Goal: Find specific page/section: Find specific page/section

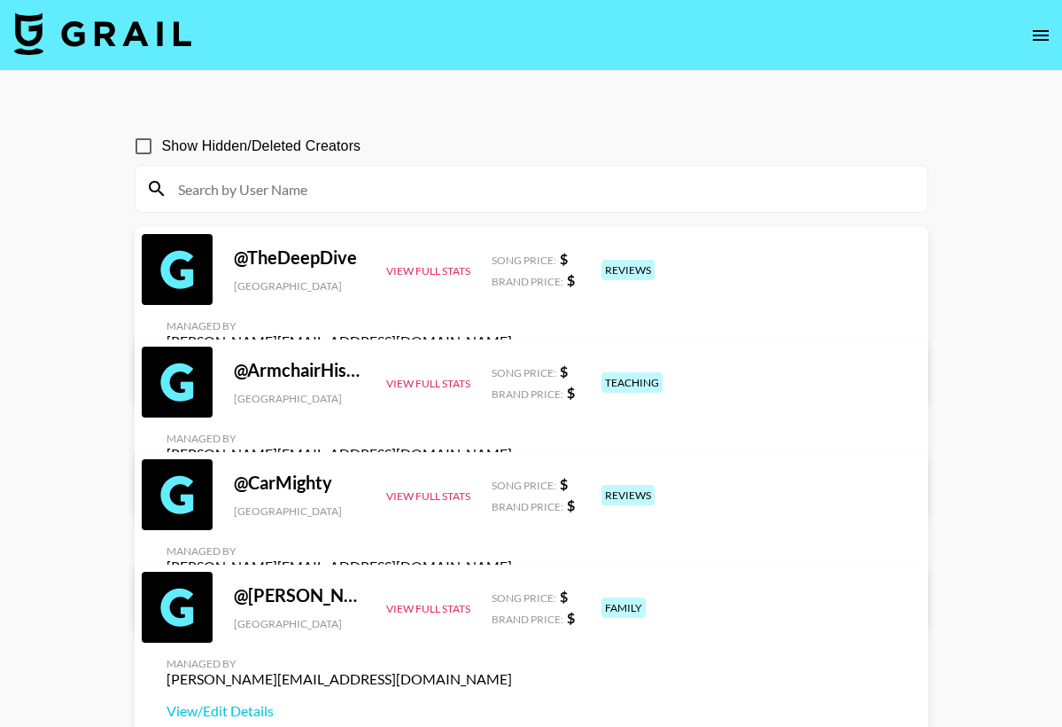
click at [483, 192] on input at bounding box center [542, 189] width 750 height 28
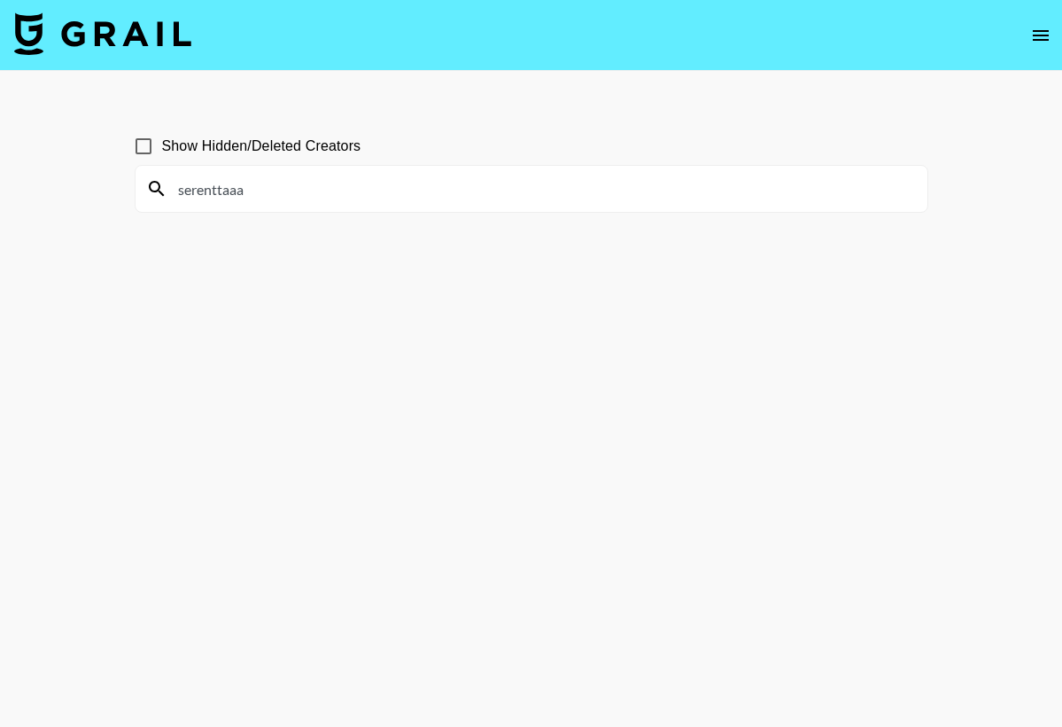
type input "serenttaaa"
click at [145, 151] on input "Show Hidden/Deleted Creators" at bounding box center [143, 146] width 37 height 37
checkbox input "true"
click at [305, 190] on input "serenttaaa" at bounding box center [542, 189] width 750 height 28
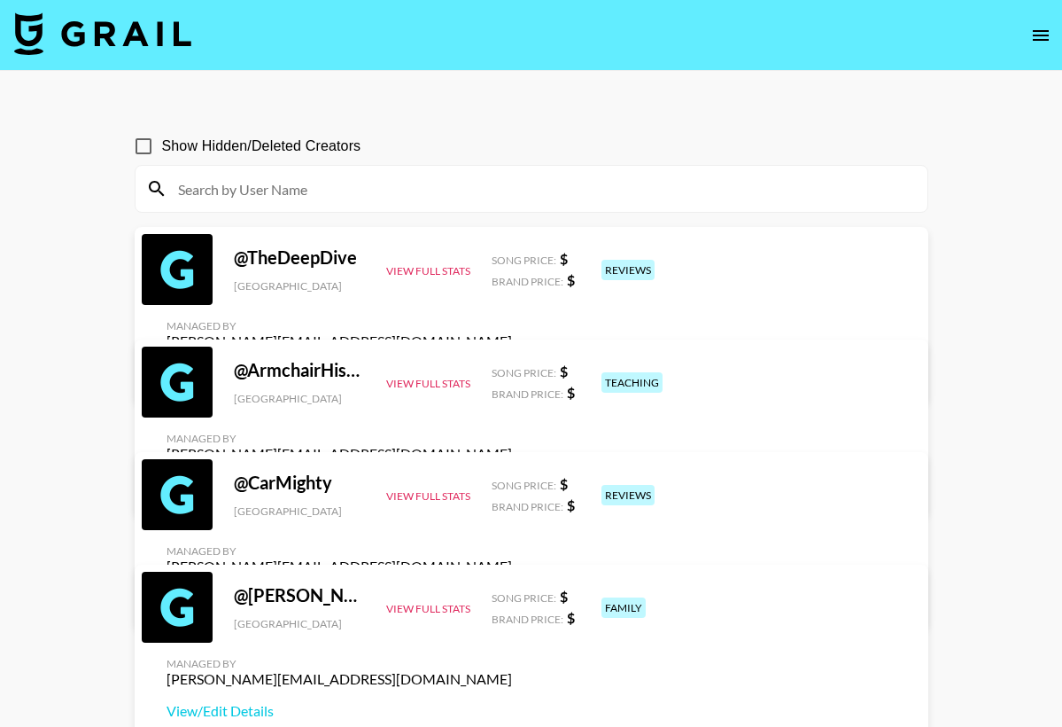
click at [223, 193] on input at bounding box center [542, 189] width 750 height 28
click at [261, 187] on input at bounding box center [542, 189] width 750 height 28
paste input "uchjn"
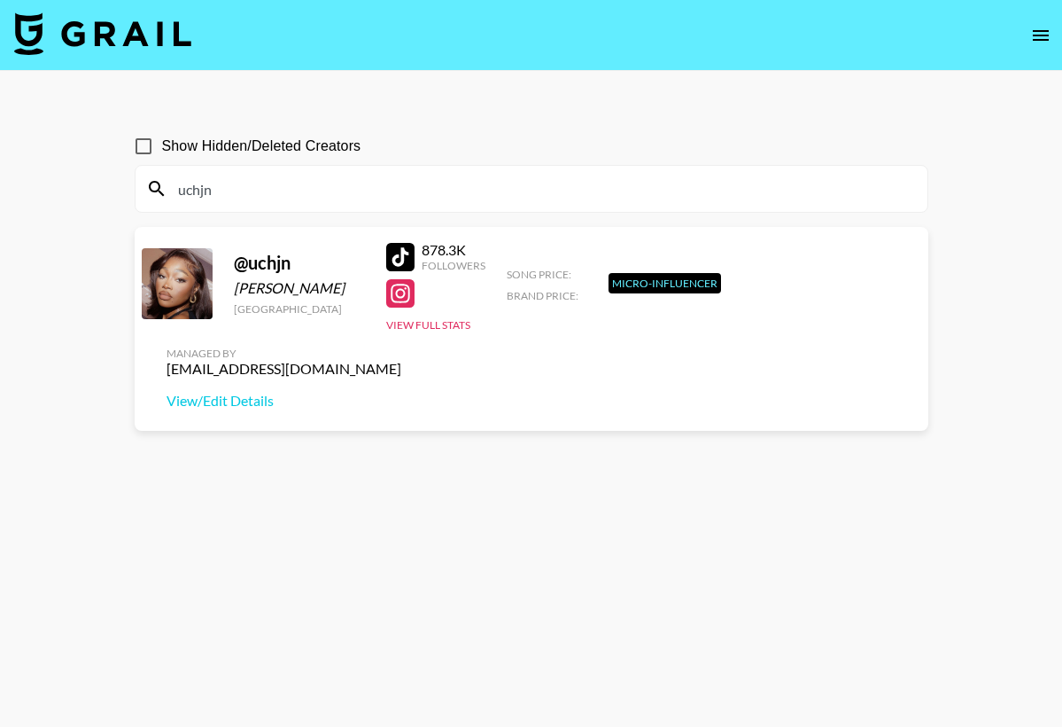
type input "uchjn"
click at [457, 105] on main "Show Hidden/Deleted Creators uchjn @ uchjn Uche Natori United Kingdom 878.3K Fo…" at bounding box center [531, 406] width 1062 height 670
click at [463, 525] on section "Show Hidden/Deleted Creators uchjn @ uchjn Uche Natori United Kingdom 878.3K Fo…" at bounding box center [532, 405] width 794 height 585
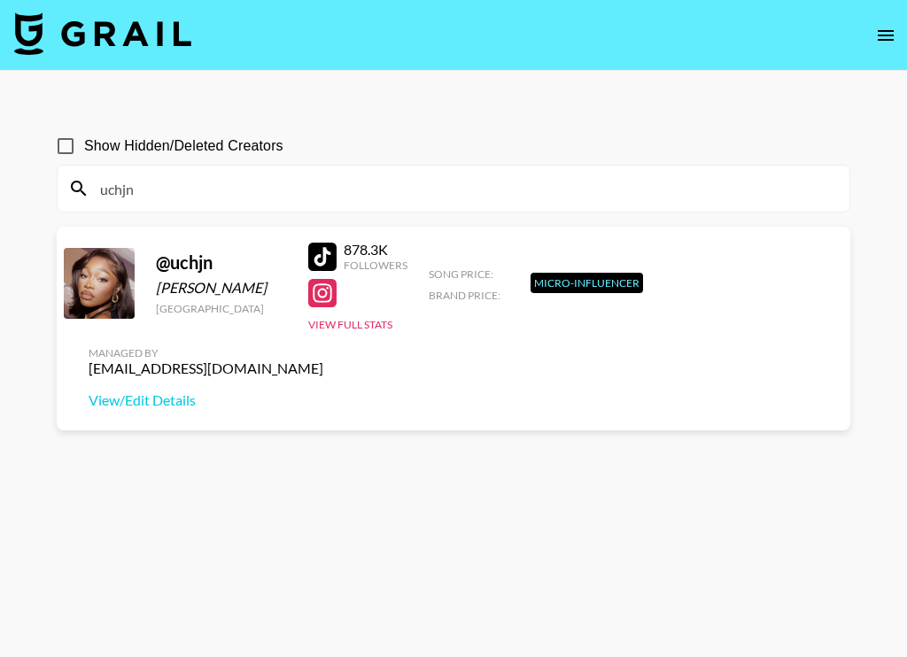
click at [134, 190] on input "uchjn" at bounding box center [464, 189] width 750 height 28
drag, startPoint x: 165, startPoint y: 191, endPoint x: 18, endPoint y: 179, distance: 147.5
click at [18, 179] on main "Show Hidden/Deleted Creators uchjn @ uchjn Uche Natori United Kingdom 878.3K Fo…" at bounding box center [453, 371] width 907 height 601
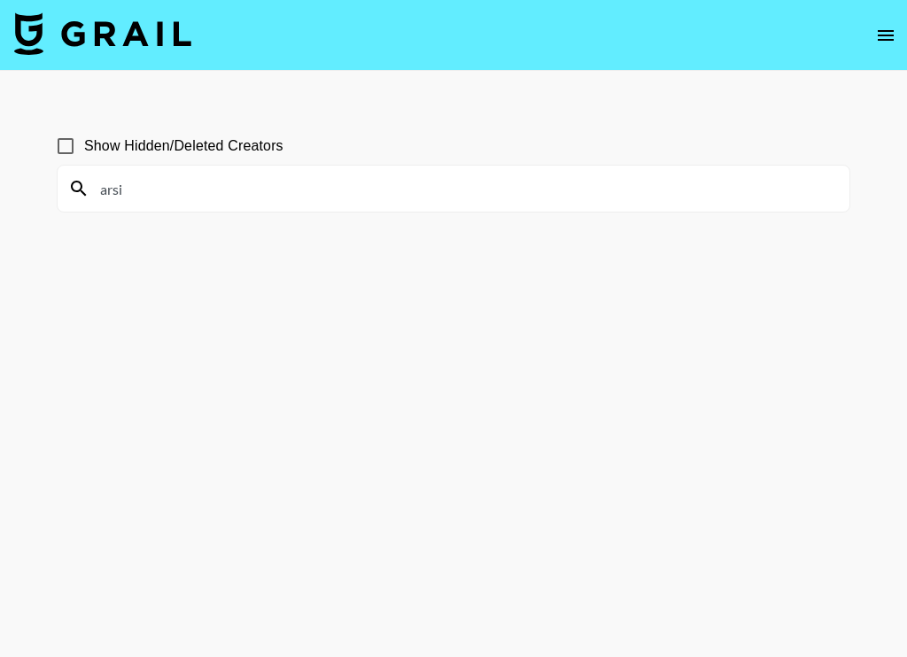
type input "arsi"
click at [66, 144] on input "Show Hidden/Deleted Creators" at bounding box center [65, 146] width 37 height 37
checkbox input "true"
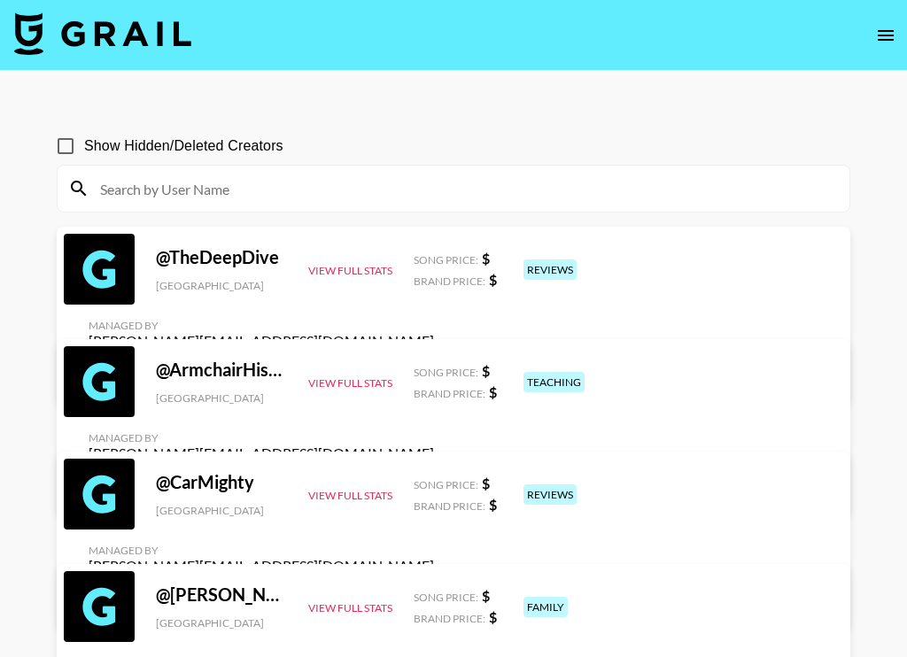
click at [250, 183] on input at bounding box center [464, 189] width 750 height 28
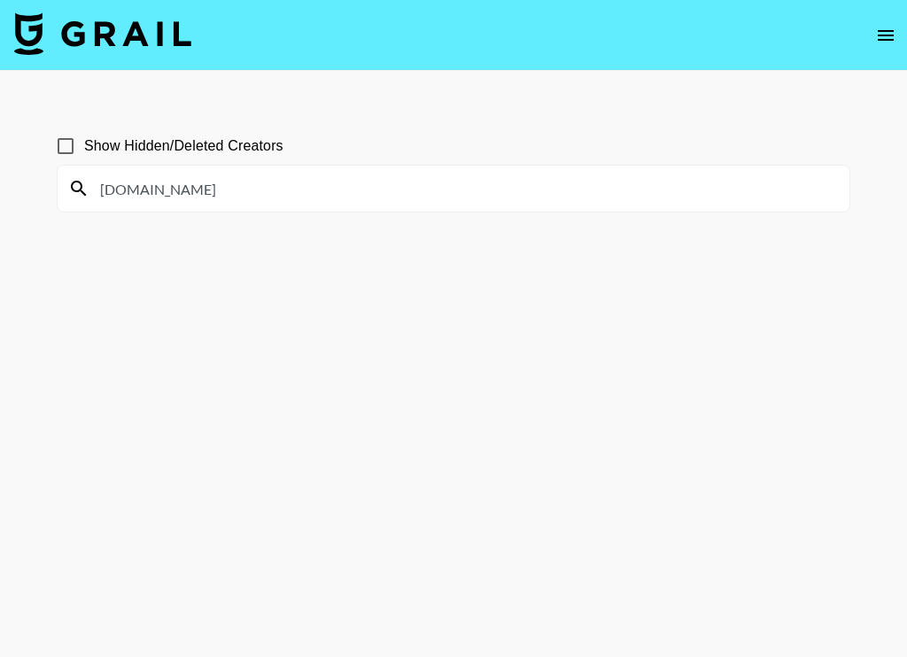
type input "kimberl.cat"
click at [60, 145] on input "Show Hidden/Deleted Creators" at bounding box center [65, 146] width 37 height 37
checkbox input "true"
click at [149, 193] on input "kimberl.cat" at bounding box center [464, 189] width 750 height 28
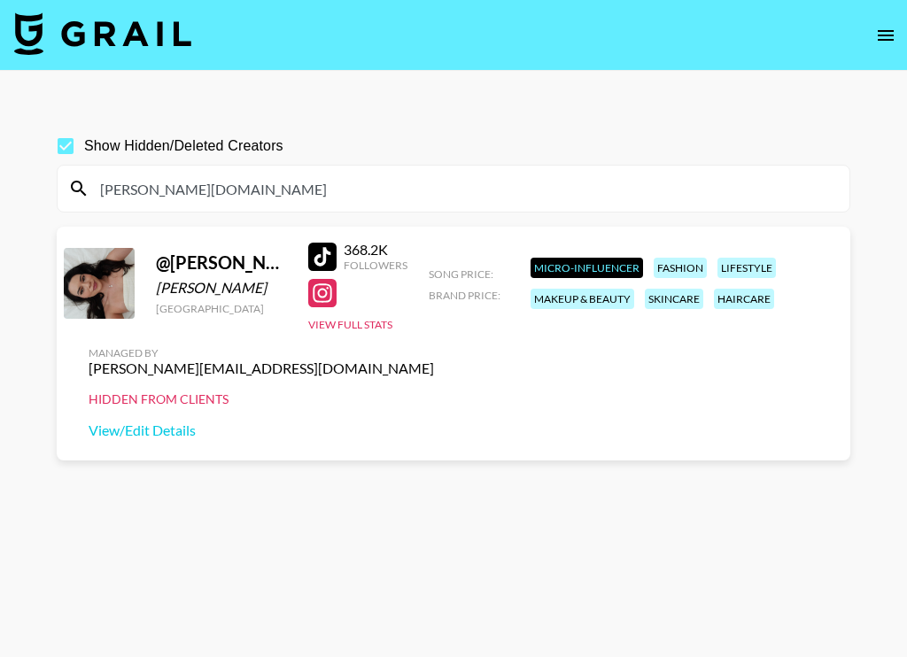
click at [378, 322] on div "368.2K Followers View Full Stats" at bounding box center [357, 283] width 99 height 98
drag, startPoint x: 195, startPoint y: 191, endPoint x: 5, endPoint y: 191, distance: 189.6
click at [5, 191] on main "Show Hidden/Deleted Creators kimberly.cat @ kimberly.cat Kimberly Willis United…" at bounding box center [453, 371] width 907 height 601
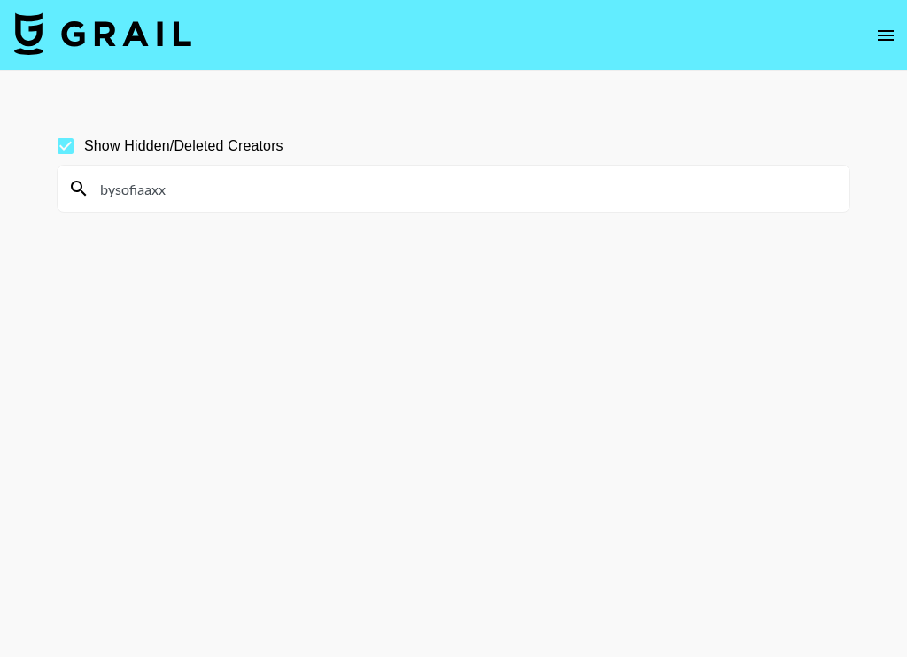
drag, startPoint x: 187, startPoint y: 184, endPoint x: 49, endPoint y: 181, distance: 138.3
click at [49, 181] on div "Show Hidden/Deleted Creators bysofiaaxx" at bounding box center [454, 371] width 822 height 516
drag, startPoint x: 188, startPoint y: 191, endPoint x: 208, endPoint y: 307, distance: 118.7
click at [208, 307] on section "Show Hidden/Deleted Creators dialipetale" at bounding box center [454, 371] width 794 height 516
click at [119, 190] on input "dialipetale" at bounding box center [464, 189] width 750 height 28
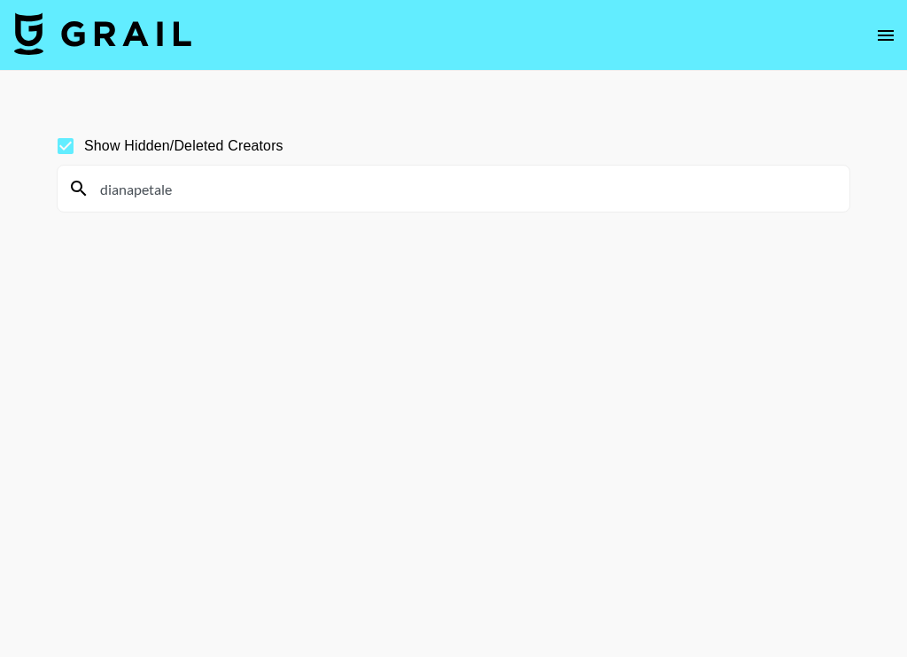
click at [178, 188] on input "dianapetale" at bounding box center [464, 189] width 750 height 28
drag, startPoint x: 191, startPoint y: 193, endPoint x: 19, endPoint y: 193, distance: 171.9
click at [19, 193] on main "Show Hidden/Deleted Creators dianapetale" at bounding box center [453, 371] width 907 height 601
type input "olaaxdiary"
